Goal: Task Accomplishment & Management: Use online tool/utility

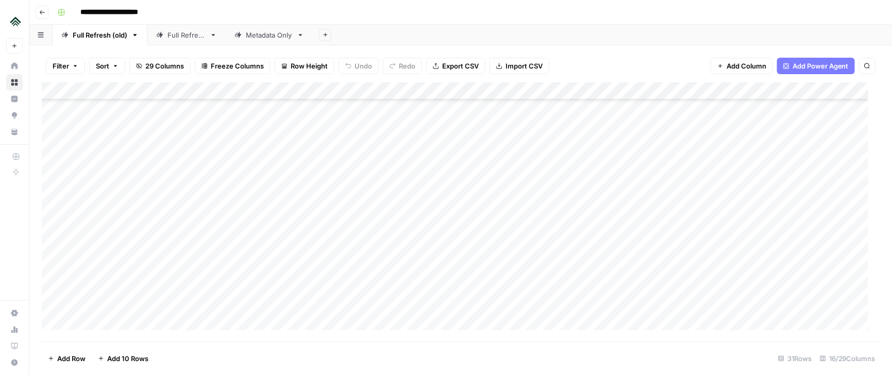
scroll to position [1113, 0]
click at [115, 236] on div "Add Column" at bounding box center [461, 211] width 838 height 259
click at [381, 224] on div "Add Column" at bounding box center [461, 211] width 838 height 259
click at [675, 235] on div "Add Column" at bounding box center [461, 211] width 838 height 259
click at [700, 233] on div "Add Column" at bounding box center [461, 211] width 838 height 259
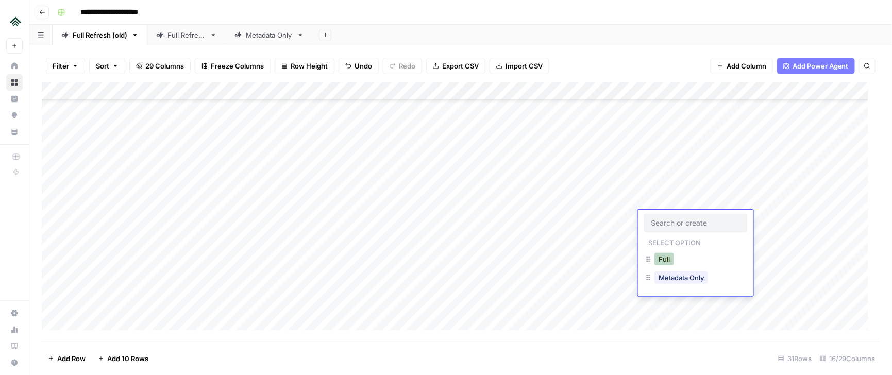
click at [663, 262] on button "Full" at bounding box center [665, 259] width 20 height 12
click at [765, 213] on div "Add Column" at bounding box center [461, 211] width 838 height 259
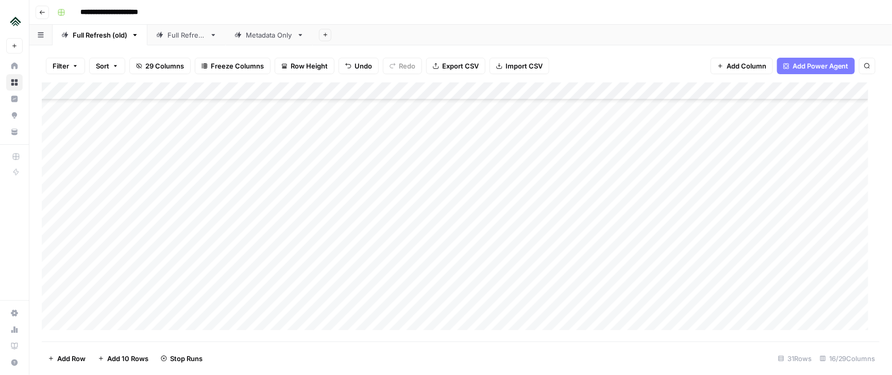
click at [106, 272] on div "Add Column" at bounding box center [461, 211] width 838 height 259
click at [417, 273] on div "Add Column" at bounding box center [461, 211] width 838 height 259
click at [662, 273] on div "Add Column" at bounding box center [461, 211] width 838 height 259
click at [689, 277] on div "Add Column" at bounding box center [461, 211] width 838 height 259
click at [663, 310] on button "Full" at bounding box center [665, 304] width 20 height 12
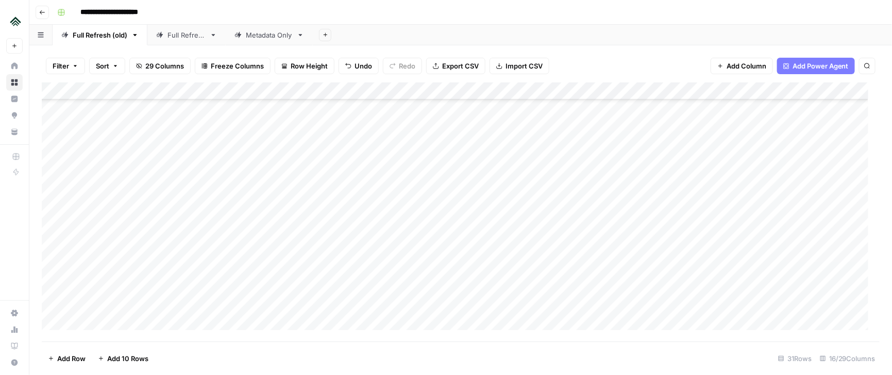
click at [774, 270] on div "Add Column" at bounding box center [461, 211] width 838 height 259
click at [104, 308] on div "Add Column" at bounding box center [461, 211] width 838 height 259
click at [445, 297] on div "Add Column" at bounding box center [461, 211] width 838 height 259
click at [837, 202] on div "Add Column" at bounding box center [461, 211] width 838 height 259
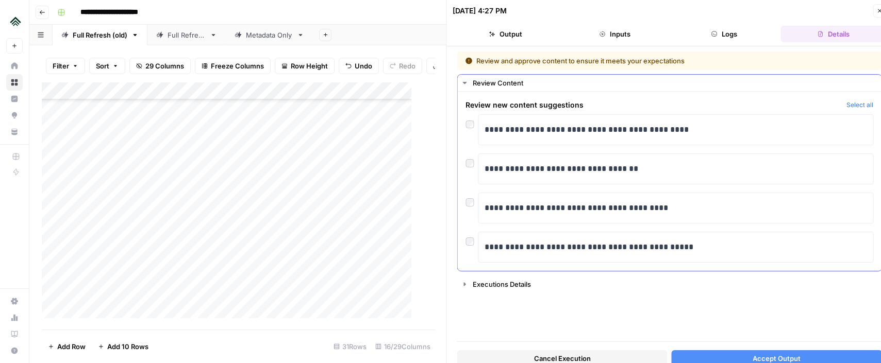
click at [857, 104] on button "Select all" at bounding box center [859, 105] width 27 height 10
click at [709, 357] on button "Accept Output" at bounding box center [777, 358] width 210 height 16
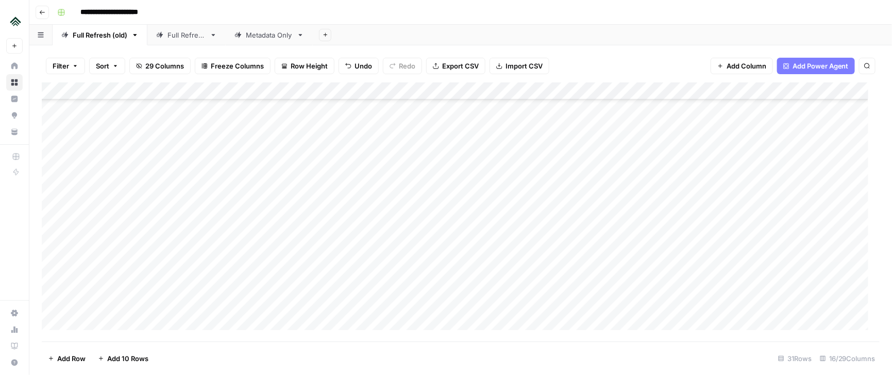
click at [686, 312] on div "Add Column" at bounding box center [461, 211] width 838 height 259
click at [667, 303] on div "Add Column" at bounding box center [461, 211] width 838 height 259
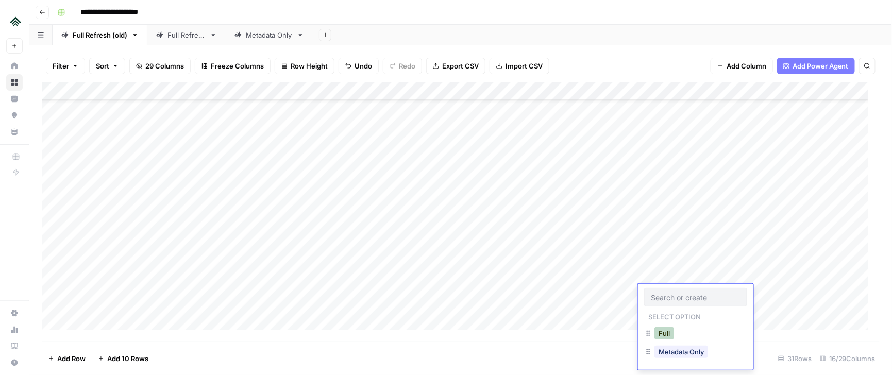
click at [655, 332] on button "Full" at bounding box center [665, 333] width 20 height 12
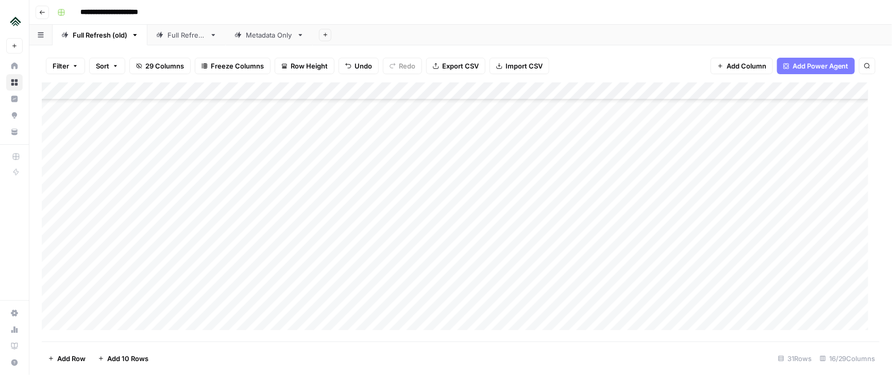
click at [790, 295] on div "Add Column" at bounding box center [461, 211] width 838 height 259
click at [109, 297] on div "Add Column" at bounding box center [461, 211] width 838 height 259
click at [828, 185] on div "Add Column" at bounding box center [461, 211] width 838 height 259
click at [838, 185] on div "Add Column" at bounding box center [461, 211] width 838 height 259
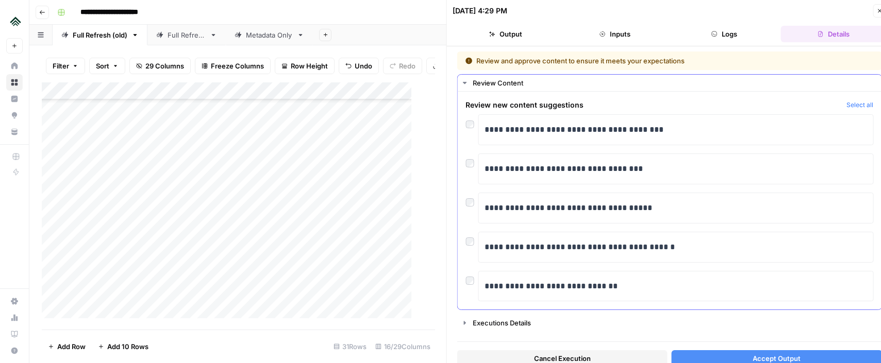
click at [855, 103] on button "Select all" at bounding box center [859, 105] width 27 height 10
click at [730, 356] on button "Accept Output" at bounding box center [777, 358] width 210 height 16
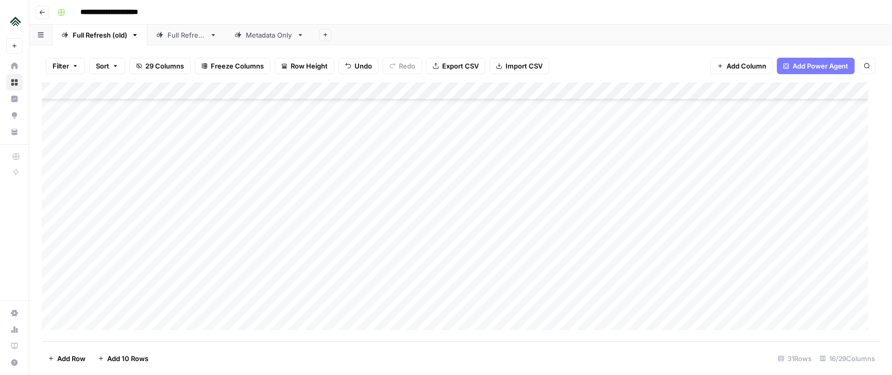
click at [195, 287] on div "Add Column" at bounding box center [461, 211] width 838 height 259
click at [322, 296] on div "Add Column" at bounding box center [461, 211] width 838 height 259
click at [451, 276] on div "Add Column" at bounding box center [461, 211] width 838 height 259
click at [665, 291] on div "Add Column" at bounding box center [461, 211] width 838 height 259
click at [676, 281] on div "Add Column" at bounding box center [461, 211] width 838 height 259
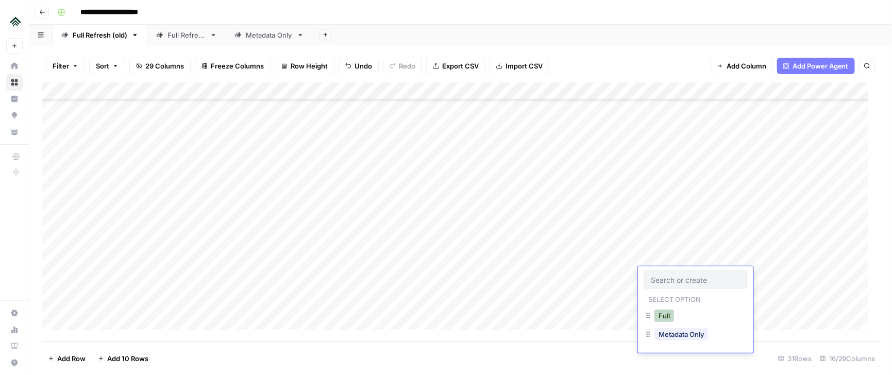
click at [663, 315] on button "Full" at bounding box center [665, 316] width 20 height 12
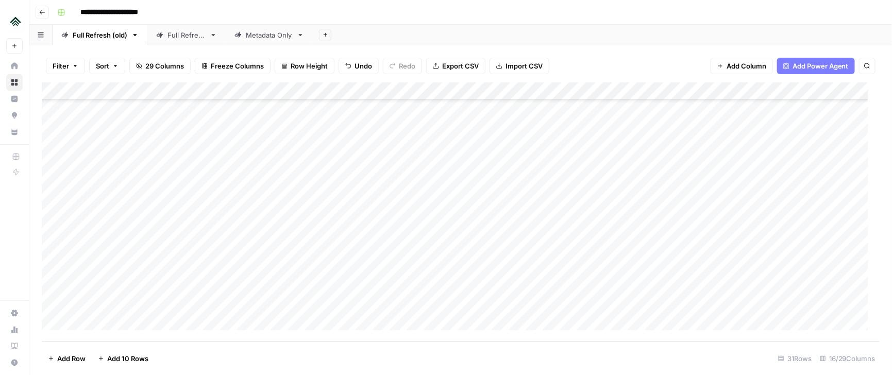
click at [787, 277] on div "Add Column" at bounding box center [461, 211] width 838 height 259
click at [794, 245] on div "Add Column" at bounding box center [461, 211] width 838 height 259
click at [834, 231] on div "Add Column" at bounding box center [461, 211] width 838 height 259
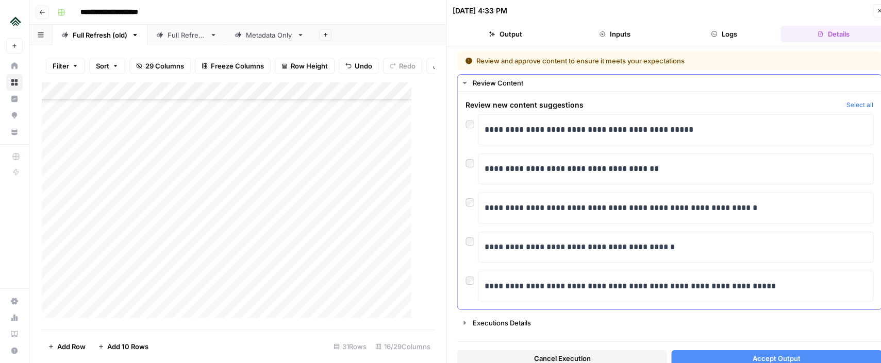
click at [852, 105] on button "Select all" at bounding box center [859, 105] width 27 height 10
click at [739, 358] on button "Accept Output" at bounding box center [777, 358] width 210 height 16
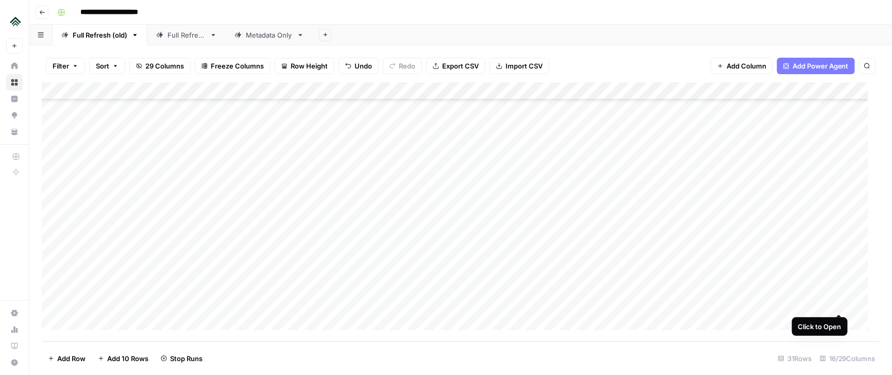
click at [837, 276] on div "Add Column" at bounding box center [461, 211] width 838 height 259
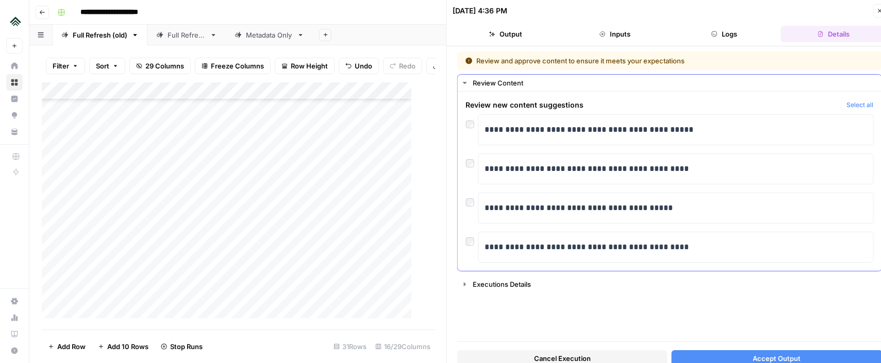
click at [859, 102] on button "Select all" at bounding box center [859, 105] width 27 height 10
click at [761, 358] on span "Accept Output" at bounding box center [776, 359] width 48 height 10
